Goal: Information Seeking & Learning: Learn about a topic

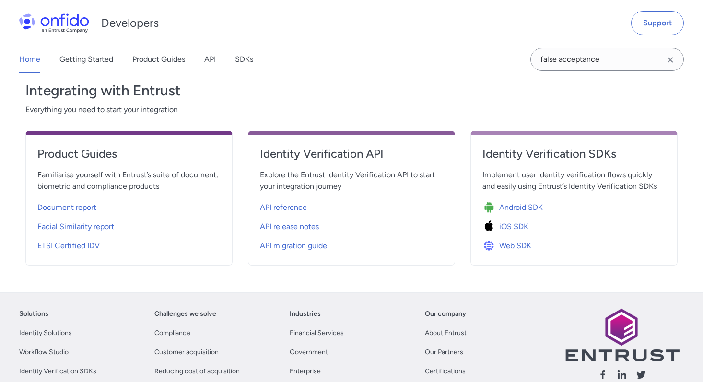
scroll to position [337, 0]
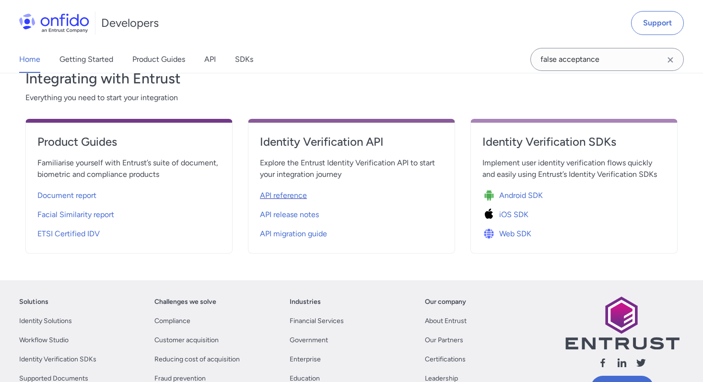
click at [276, 198] on span "API reference" at bounding box center [283, 196] width 47 height 12
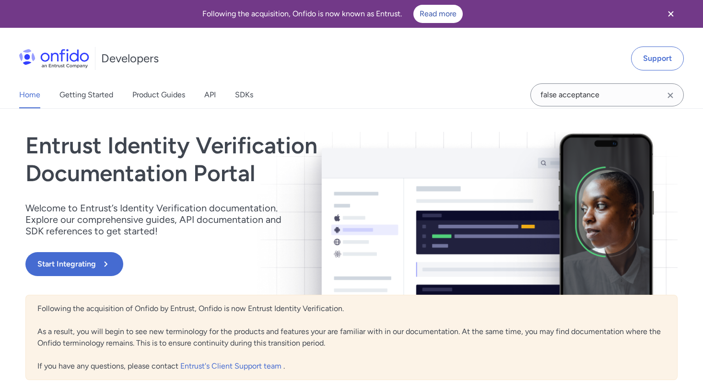
select select "http"
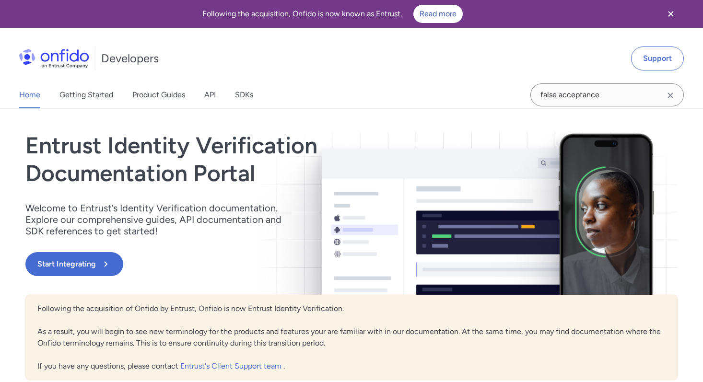
select select "http"
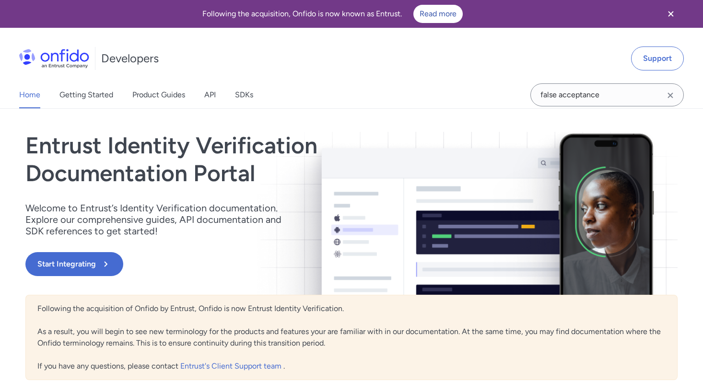
select select "http"
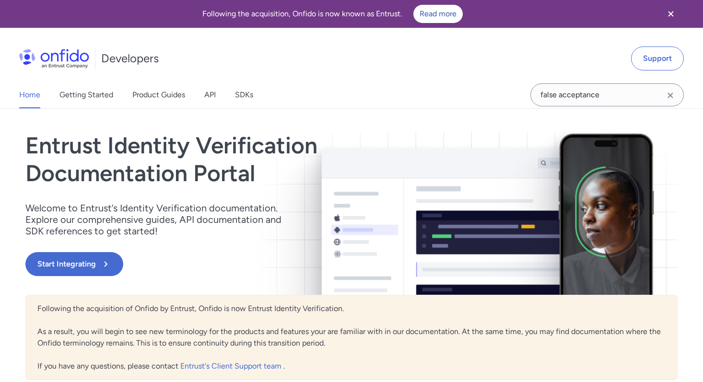
select select "http"
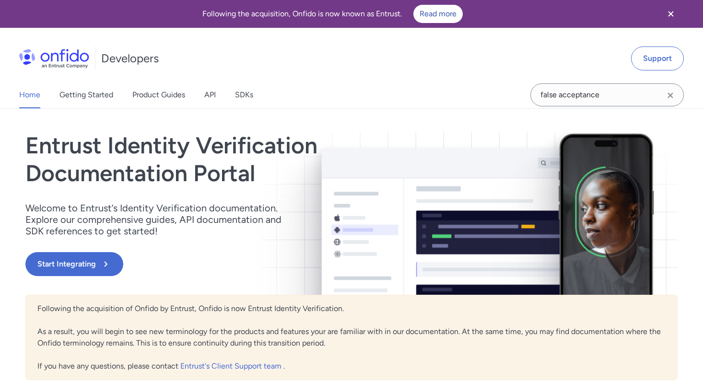
select select "http"
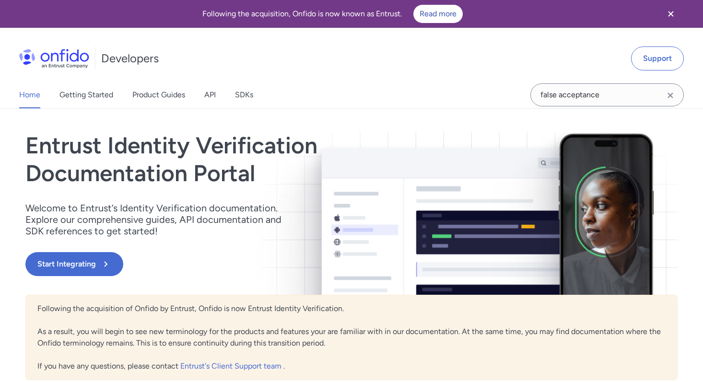
select select "http"
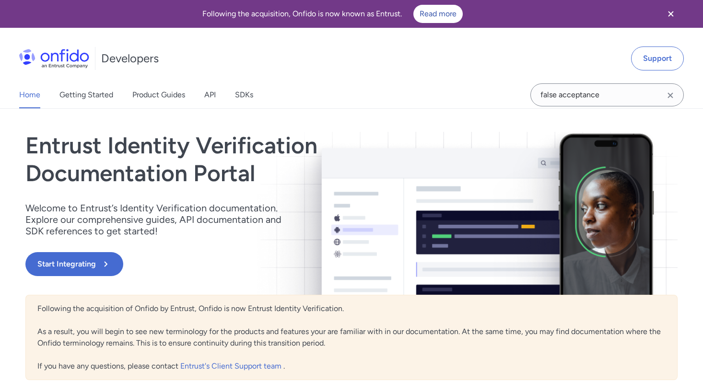
select select "http"
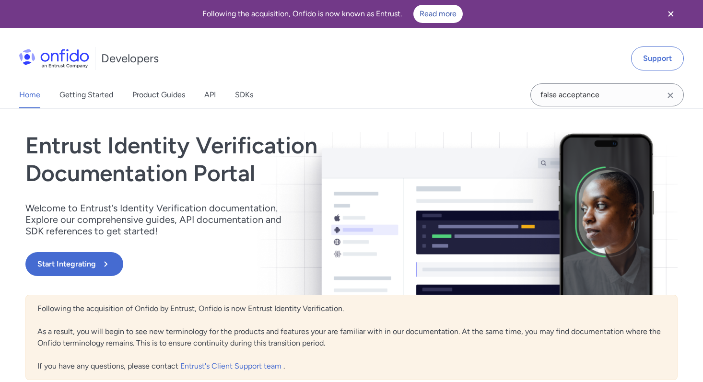
select select "http"
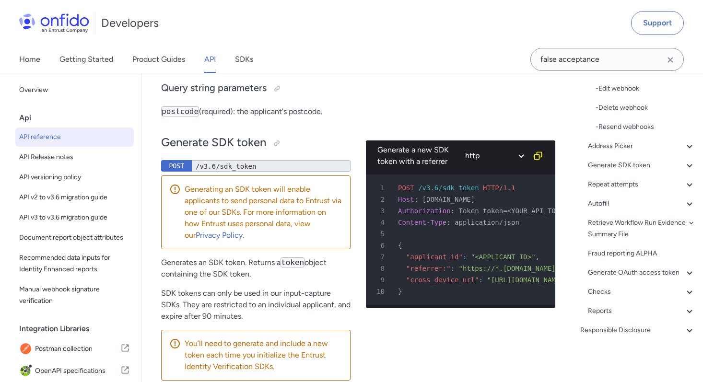
scroll to position [94765, 0]
